Goal: Information Seeking & Learning: Learn about a topic

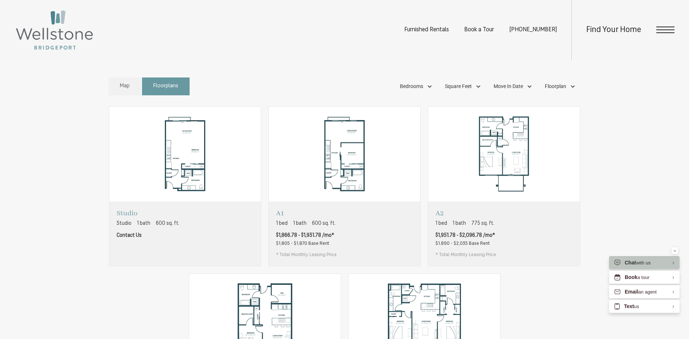
scroll to position [472, 0]
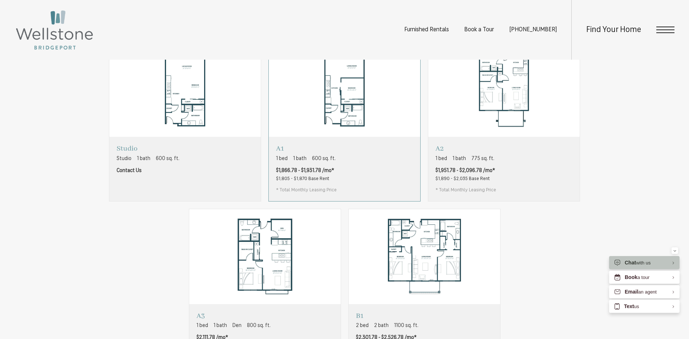
click at [373, 182] on div "A1 1 bed 1 bath 600 sq. ft. $1,866.78 - $1,931.78 /mo* $1,805 - $1,870 Base Ren…" at bounding box center [345, 169] width 152 height 64
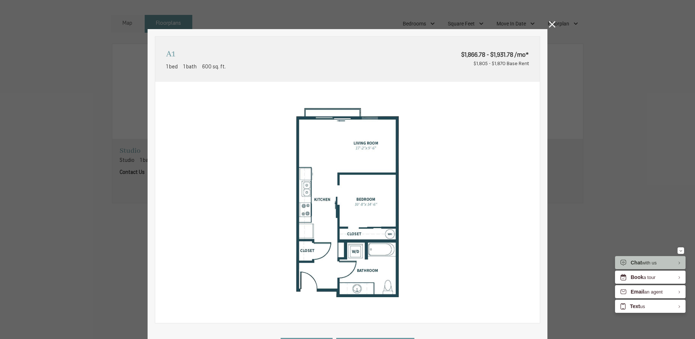
scroll to position [140, 0]
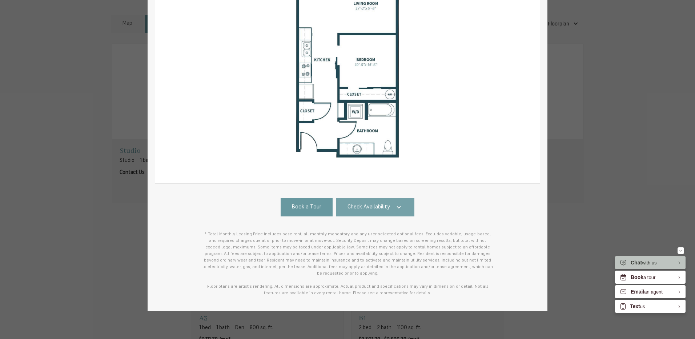
click at [382, 202] on link "Check Availability" at bounding box center [375, 207] width 78 height 18
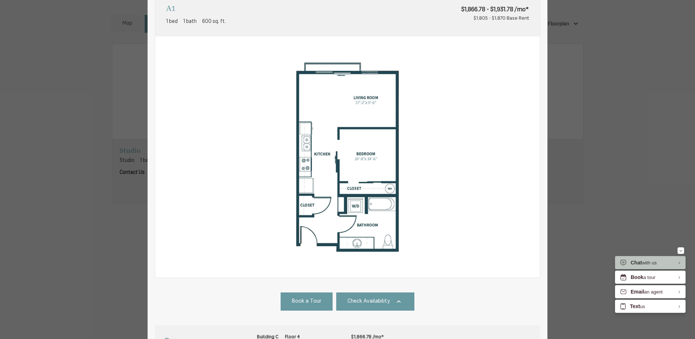
scroll to position [0, 0]
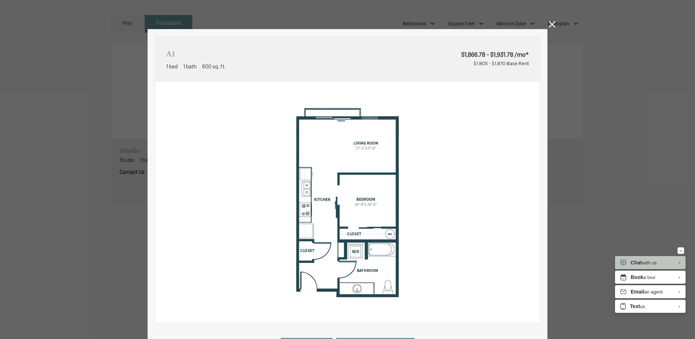
click at [550, 24] on icon at bounding box center [552, 24] width 7 height 7
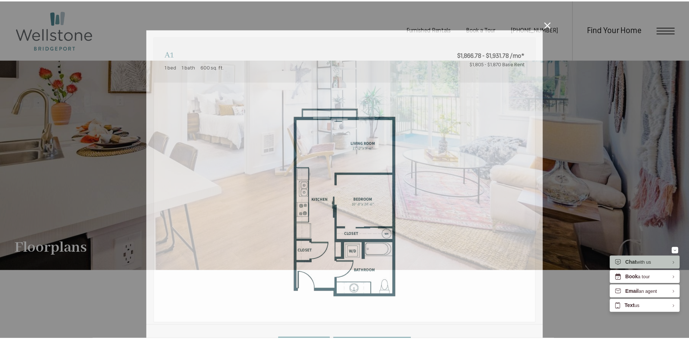
scroll to position [472, 0]
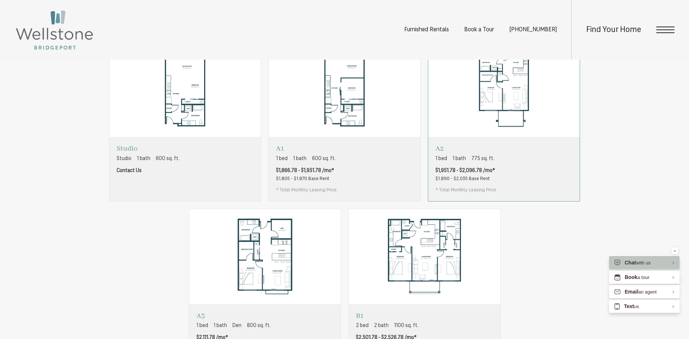
click at [508, 190] on div "A2 1 bed 1 bath 775 sq. ft. $1,951.78 - $2,096.78 /mo* $1,890 - $2,035 Base Ren…" at bounding box center [504, 169] width 152 height 64
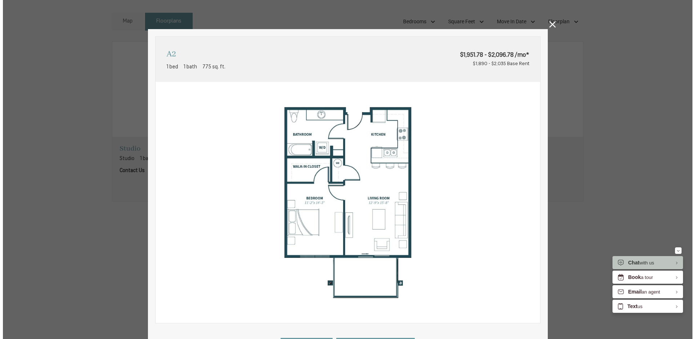
scroll to position [0, 0]
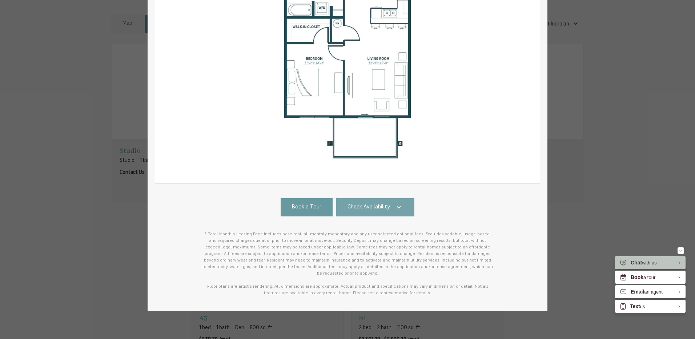
click at [374, 200] on link "Check Availability" at bounding box center [375, 207] width 78 height 18
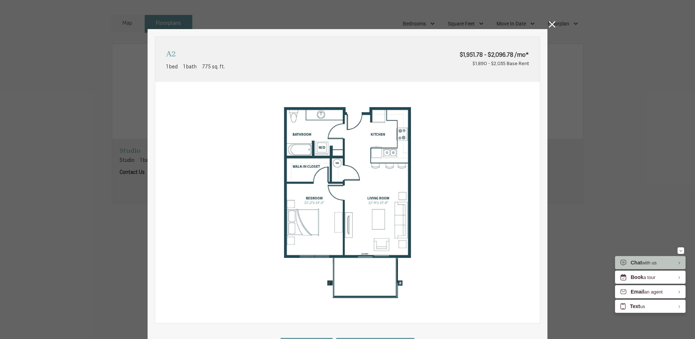
drag, startPoint x: 548, startPoint y: 22, endPoint x: 546, endPoint y: 38, distance: 16.1
click at [549, 21] on icon at bounding box center [552, 24] width 7 height 7
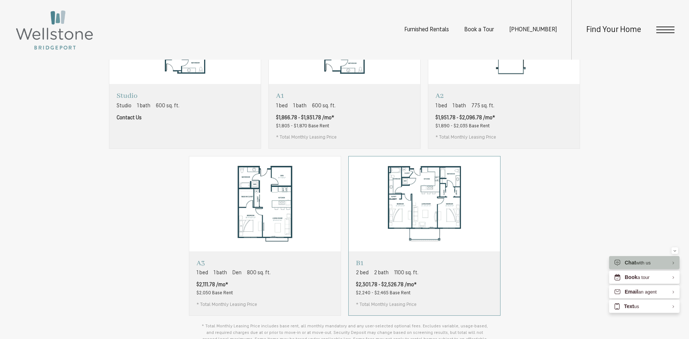
scroll to position [581, 0]
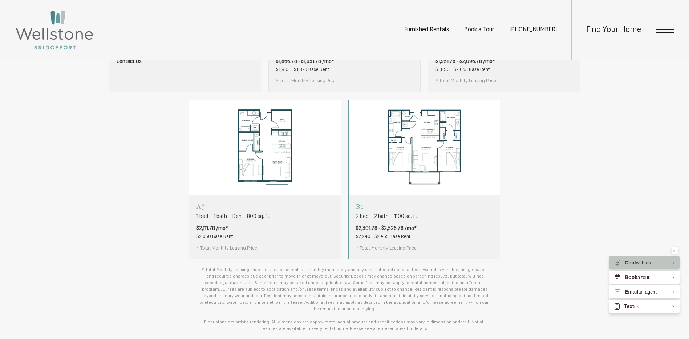
click at [446, 222] on div "B1 2 bed 2 bath 1100 sq. ft. $2,301.78 - $2,526.78 /mo* $2,240 - $2,465 Base Re…" at bounding box center [425, 227] width 152 height 64
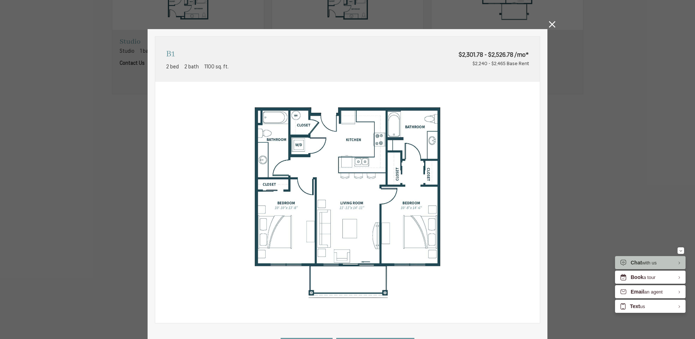
scroll to position [140, 0]
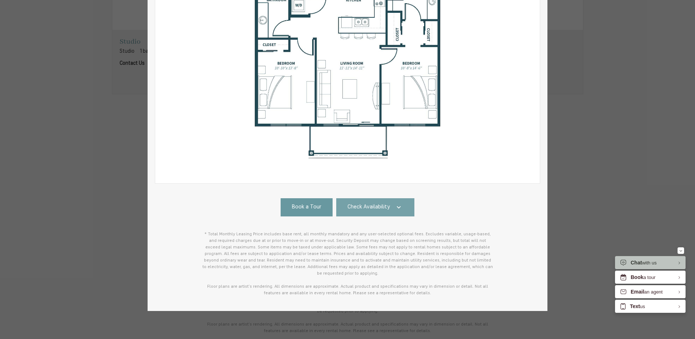
click at [394, 214] on link "Check Availability" at bounding box center [375, 207] width 78 height 18
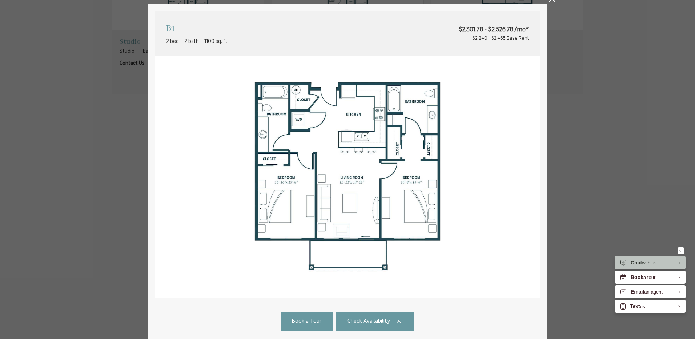
scroll to position [0, 0]
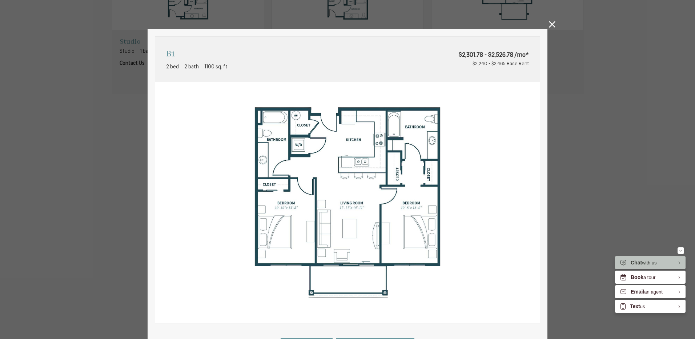
click at [551, 25] on icon at bounding box center [552, 24] width 7 height 7
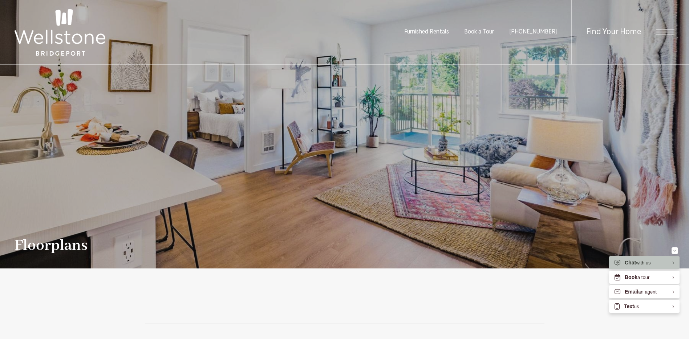
click at [72, 40] on img at bounding box center [60, 32] width 91 height 47
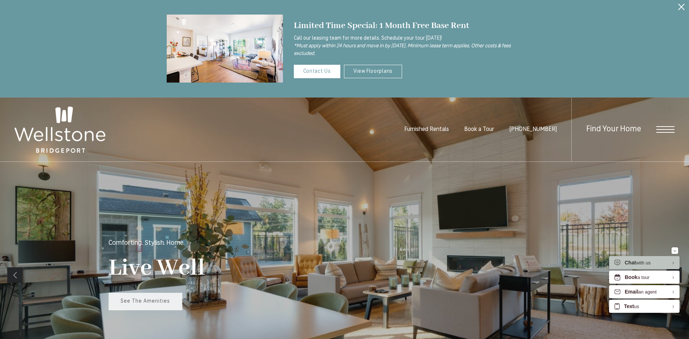
click at [140, 302] on span "See The Amenities" at bounding box center [145, 300] width 49 height 5
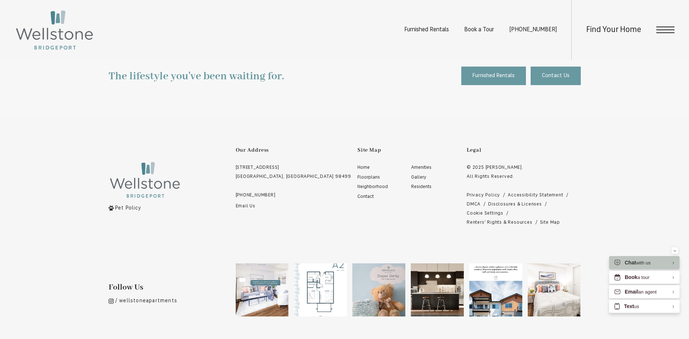
scroll to position [793, 0]
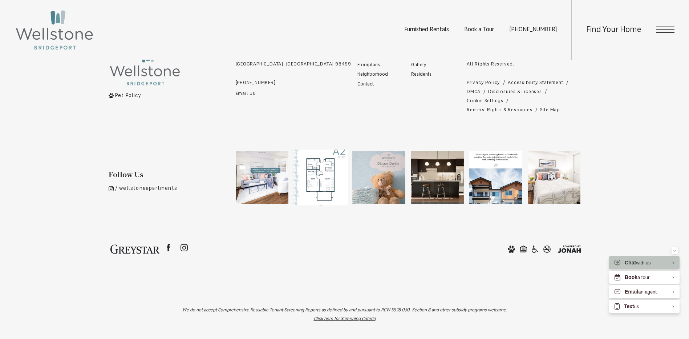
click at [328, 180] on img at bounding box center [321, 178] width 56 height 56
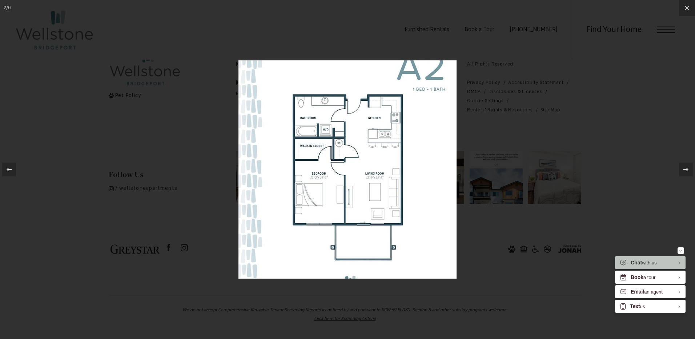
click at [556, 133] on div at bounding box center [347, 169] width 695 height 339
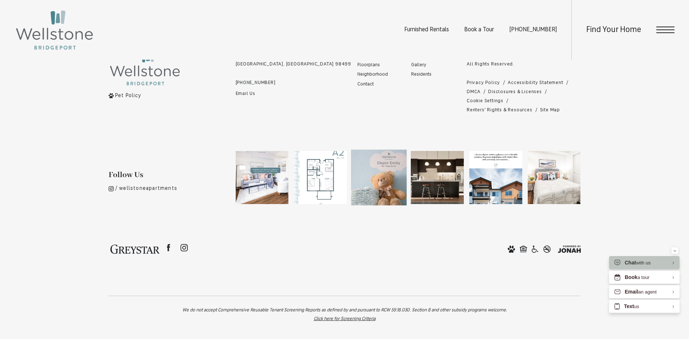
click at [393, 181] on img at bounding box center [379, 178] width 56 height 56
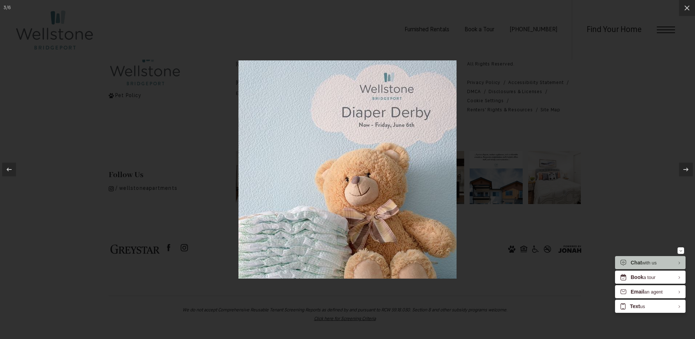
click at [533, 128] on div at bounding box center [347, 169] width 695 height 339
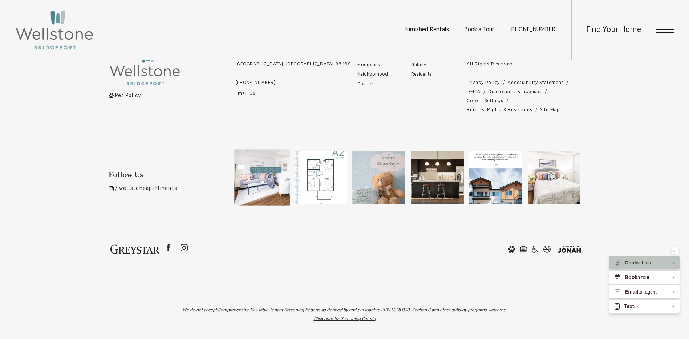
click at [265, 188] on img at bounding box center [262, 178] width 56 height 56
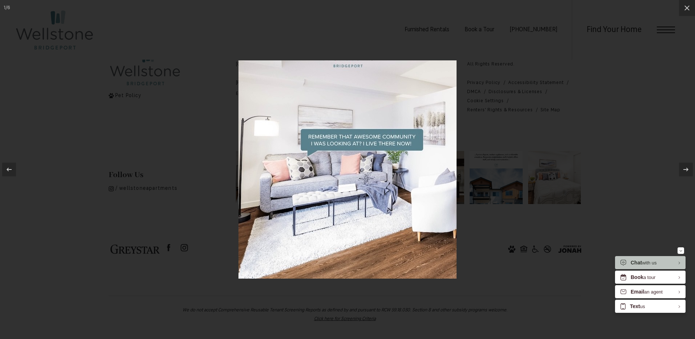
click at [504, 140] on div at bounding box center [347, 169] width 695 height 339
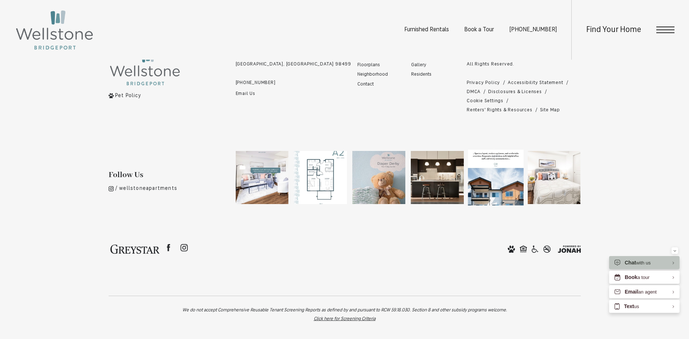
click at [504, 186] on img at bounding box center [496, 178] width 56 height 56
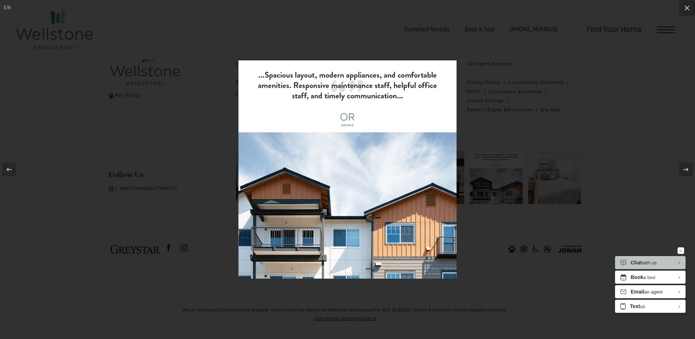
click at [475, 108] on div at bounding box center [347, 169] width 695 height 339
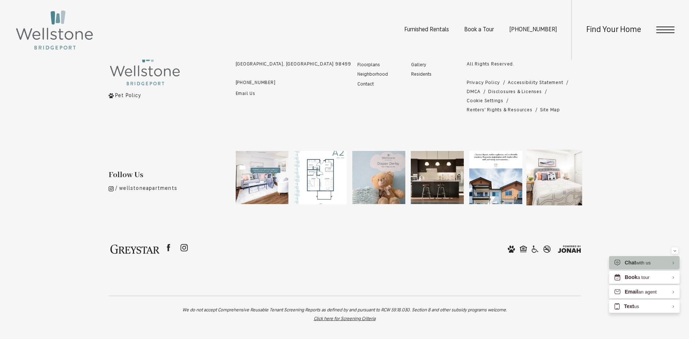
click at [557, 189] on img at bounding box center [555, 178] width 56 height 56
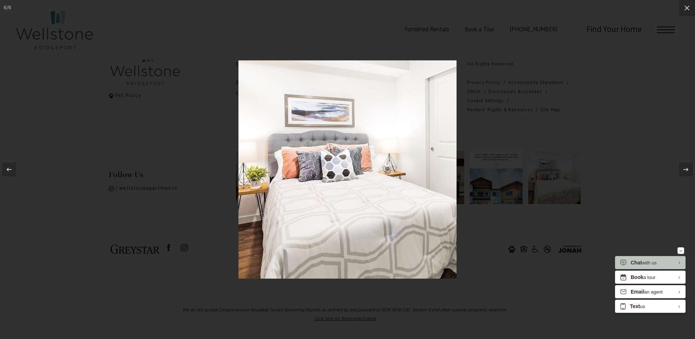
click at [480, 141] on div at bounding box center [347, 169] width 695 height 339
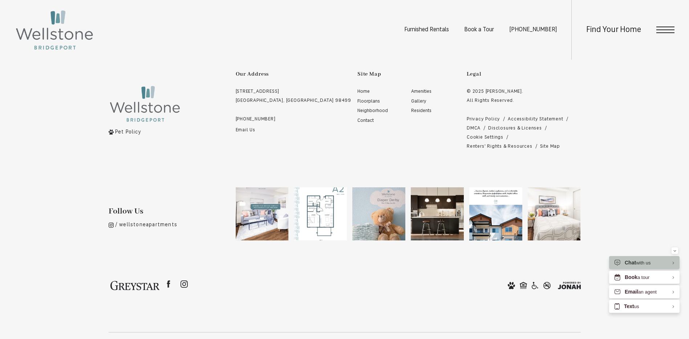
scroll to position [721, 0]
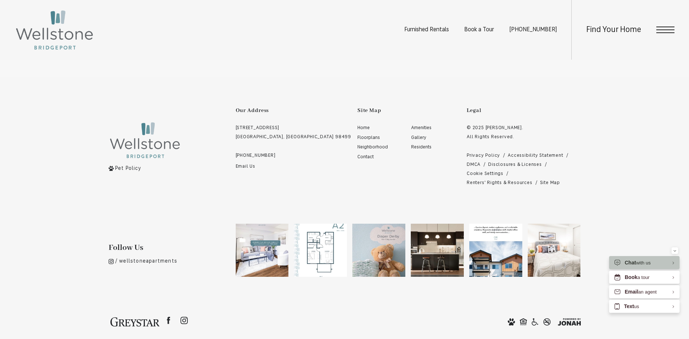
click at [551, 182] on link "Site Map" at bounding box center [550, 182] width 20 height 9
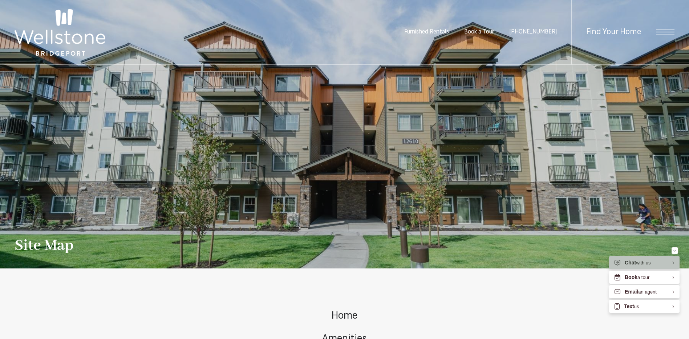
click at [665, 31] on span "Open Menu" at bounding box center [666, 32] width 18 height 7
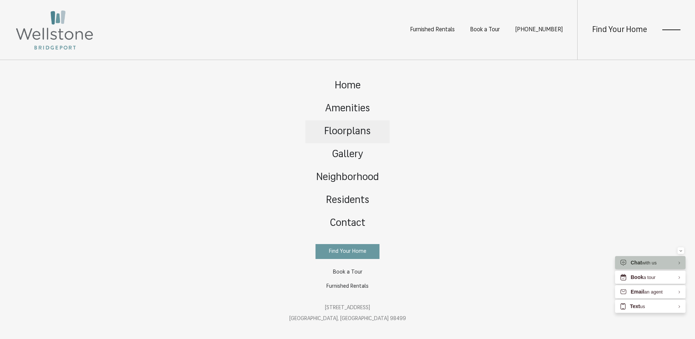
click at [346, 130] on span "Floorplans" at bounding box center [347, 131] width 47 height 10
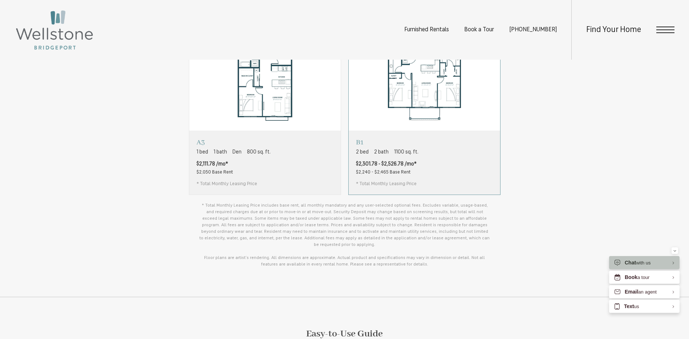
scroll to position [654, 0]
